Goal: Navigation & Orientation: Find specific page/section

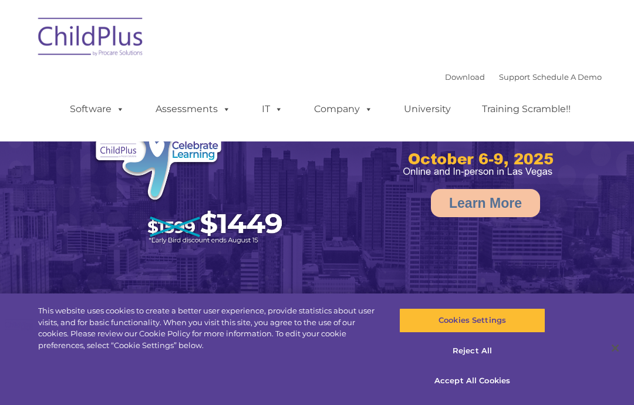
scroll to position [24, 0]
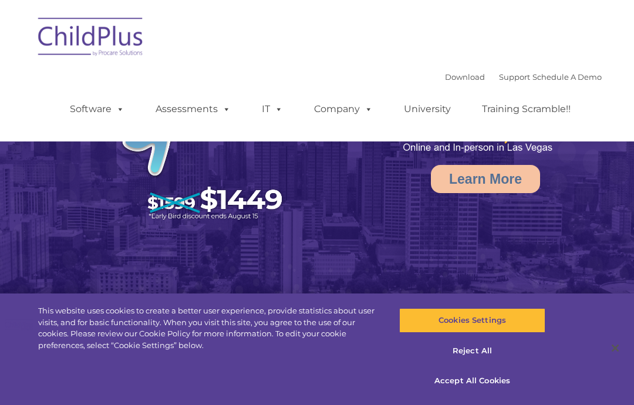
select select "MEDIUM"
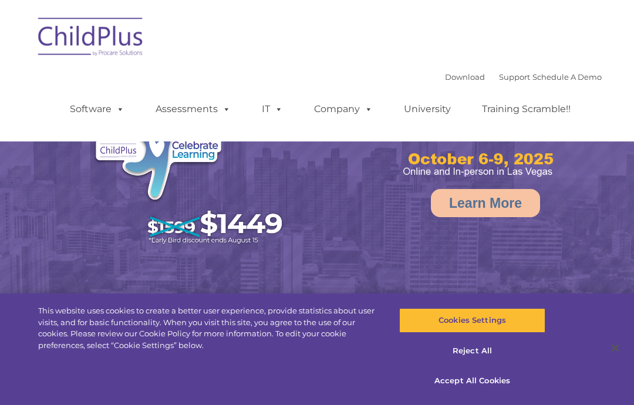
select select "MEDIUM"
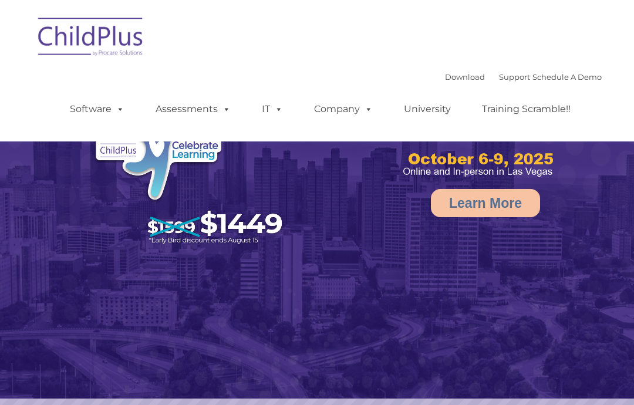
select select "MEDIUM"
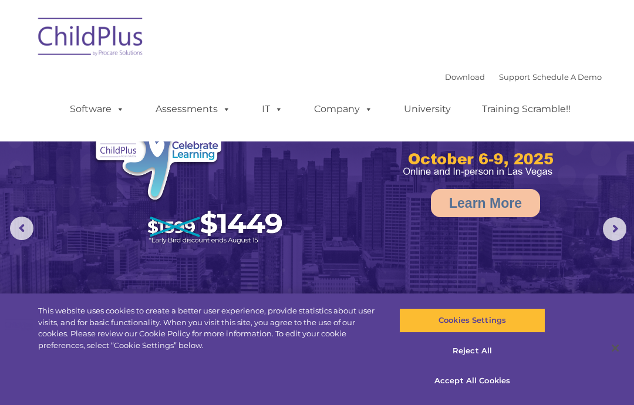
click at [89, 42] on img at bounding box center [90, 38] width 117 height 59
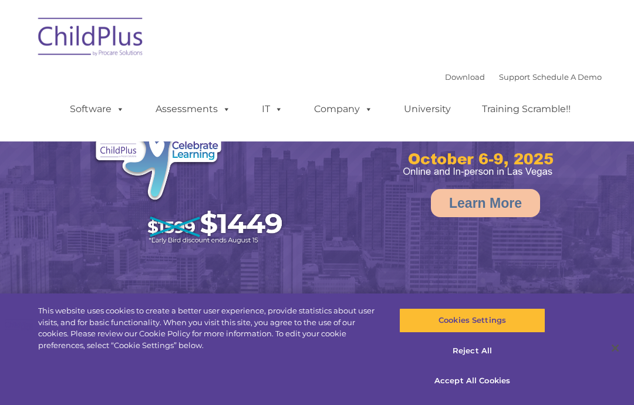
select select "MEDIUM"
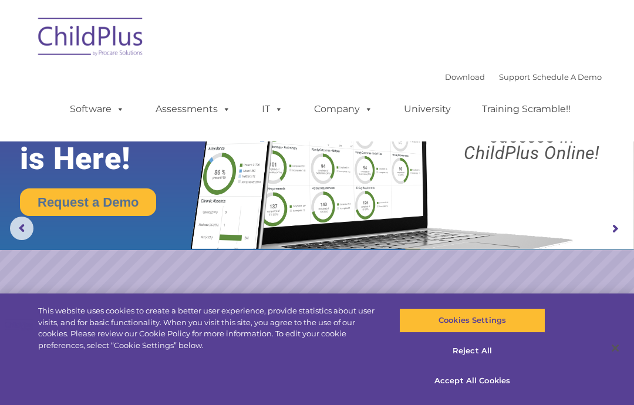
click at [93, 112] on link "Software" at bounding box center [97, 108] width 78 height 23
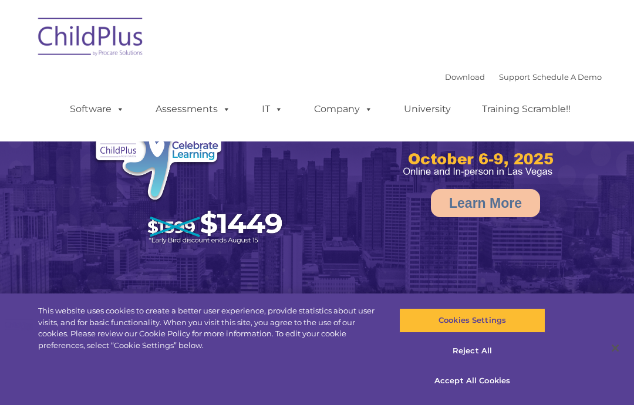
select select "MEDIUM"
click at [116, 43] on img at bounding box center [90, 38] width 117 height 59
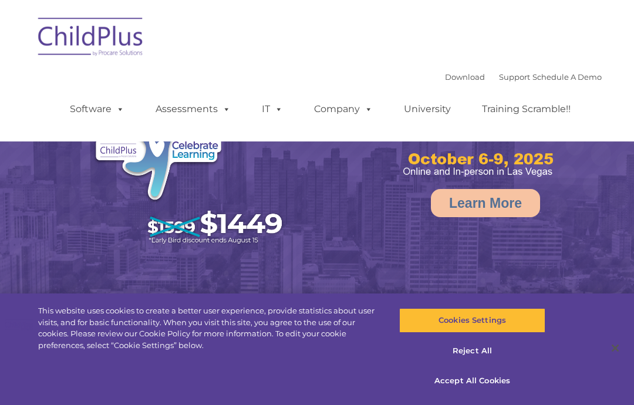
select select "MEDIUM"
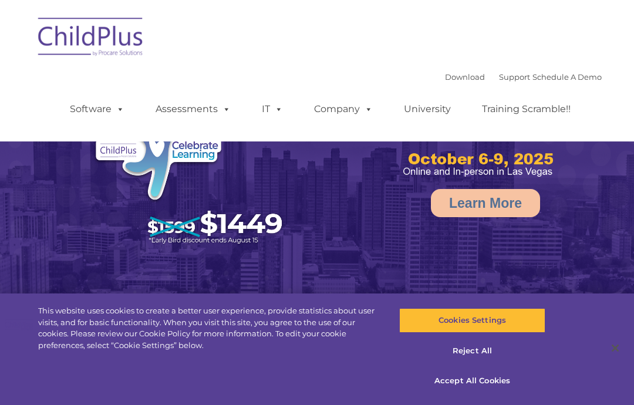
click at [86, 46] on img at bounding box center [90, 38] width 117 height 59
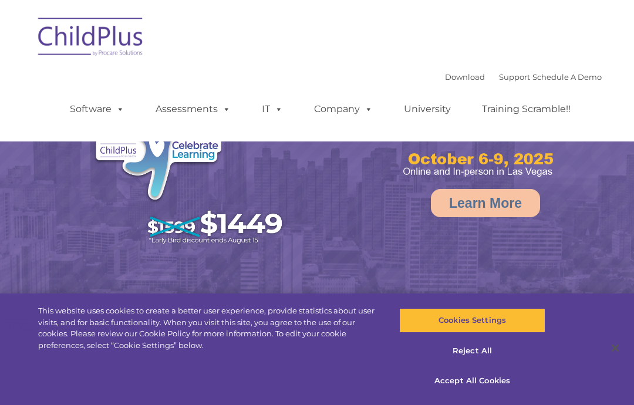
select select "MEDIUM"
